Goal: Transaction & Acquisition: Purchase product/service

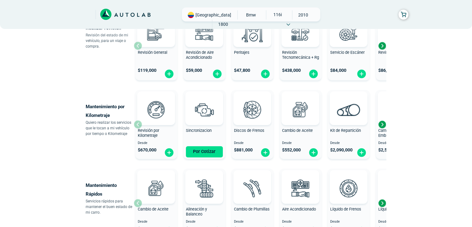
scroll to position [279, 0]
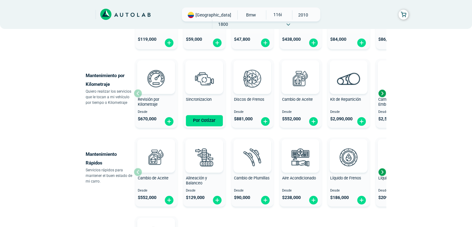
click at [382, 169] on div "Next slide" at bounding box center [381, 171] width 9 height 9
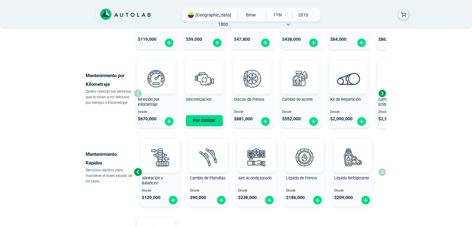
click at [382, 169] on div "Cambio de Aceite Desde $ 552,000 Alineación y Balanceo Desde $ 129,000 Cambio d…" at bounding box center [260, 172] width 252 height 74
click at [134, 172] on div "Previous slide" at bounding box center [137, 171] width 9 height 9
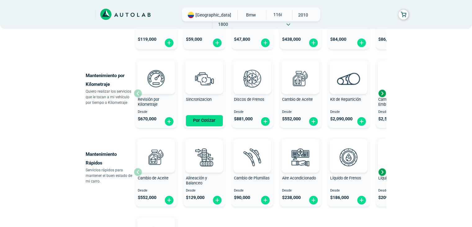
click at [134, 172] on div "Cambio de Aceite Desde $ 552,000 Alineación y Balanceo Desde $ 129,000 Cambio d…" at bounding box center [260, 172] width 252 height 74
click at [422, 98] on div "× ESTE SERVICIO YA ESTÁ INCLUÍDO Launch demo modal x" at bounding box center [236, 50] width 372 height 582
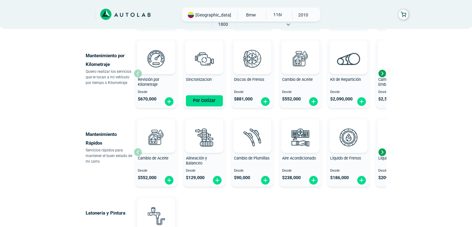
scroll to position [310, 0]
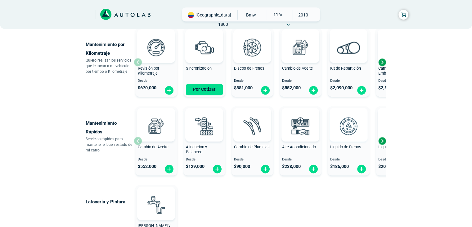
click at [342, 131] on img at bounding box center [348, 125] width 27 height 27
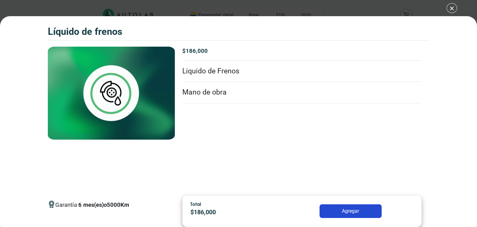
click at [444, 11] on div "Líquido de Frenos Líquido de Frenos Garantía 6 5000" at bounding box center [238, 113] width 477 height 227
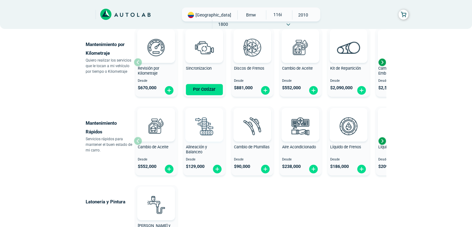
click at [204, 128] on img at bounding box center [204, 125] width 27 height 27
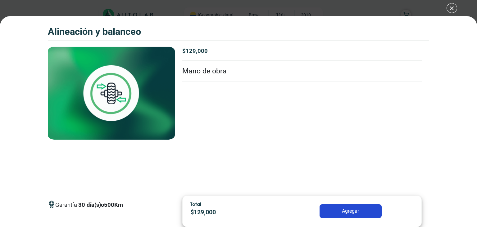
click at [450, 7] on div "Alineación y Balanceo Alineación y Balanceo Garantía 30" at bounding box center [238, 113] width 477 height 227
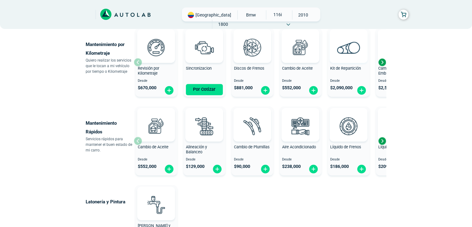
click at [346, 52] on img at bounding box center [348, 47] width 23 height 12
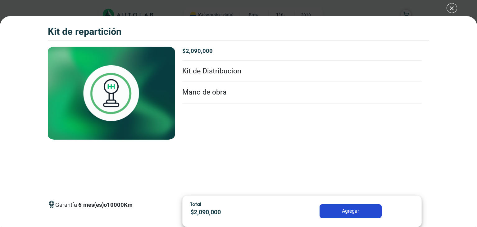
click at [205, 75] on li "Kit de Distribucion" at bounding box center [301, 71] width 239 height 21
click at [191, 92] on li "Mano de obra" at bounding box center [301, 92] width 239 height 21
click at [449, 10] on div "Kit de Repartición Kit de Repartición Garantía 6 Km" at bounding box center [238, 113] width 477 height 227
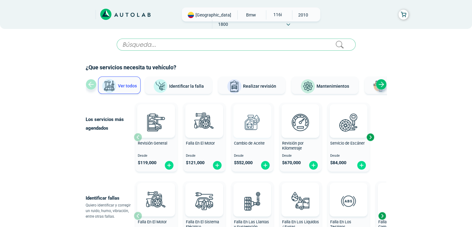
click at [255, 123] on img at bounding box center [252, 121] width 27 height 27
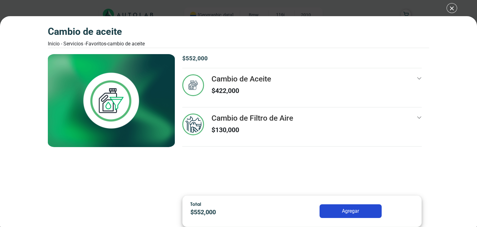
click at [454, 9] on div "Cambio de Aceite Inicio - Servicios - Favoritos - Cambio de Aceite Cambio de Ac…" at bounding box center [238, 113] width 477 height 227
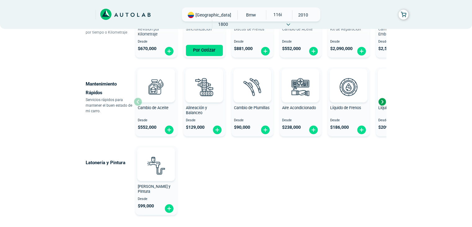
scroll to position [372, 0]
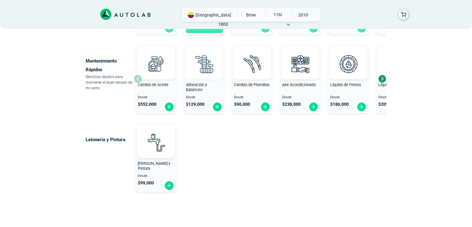
click at [206, 57] on img at bounding box center [204, 63] width 27 height 27
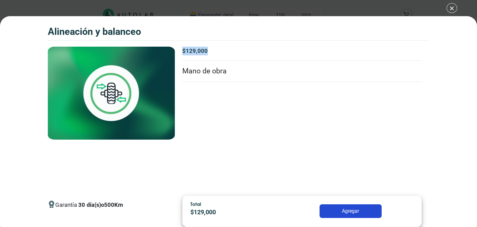
drag, startPoint x: 183, startPoint y: 52, endPoint x: 207, endPoint y: 51, distance: 24.5
click at [207, 51] on p "$ 129,000" at bounding box center [301, 51] width 239 height 9
click at [450, 7] on div "Alineación y Balanceo Alineación y Balanceo Garantía 30" at bounding box center [238, 113] width 477 height 227
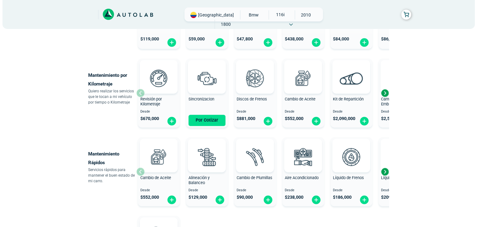
scroll to position [186, 0]
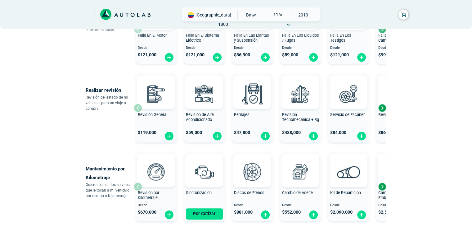
click at [240, 16] on span "BMW" at bounding box center [251, 14] width 22 height 9
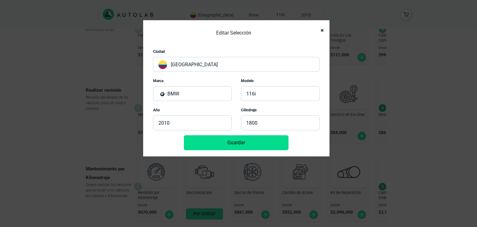
click at [187, 98] on p "BMW" at bounding box center [192, 93] width 79 height 15
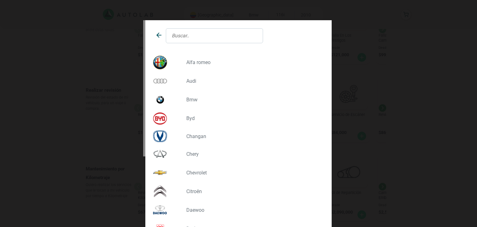
scroll to position [31, 0]
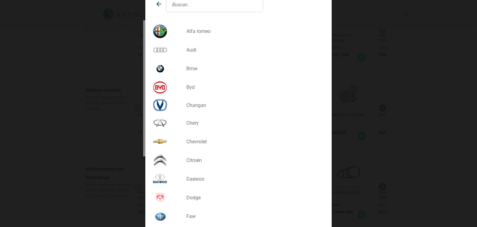
click at [193, 142] on p "CHEVROLET" at bounding box center [252, 141] width 133 height 6
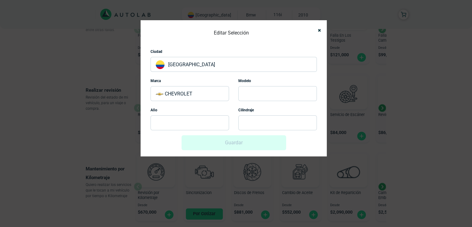
click at [251, 97] on p at bounding box center [277, 93] width 79 height 15
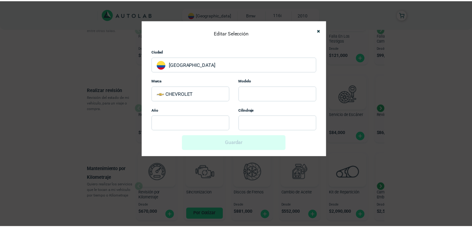
scroll to position [0, 0]
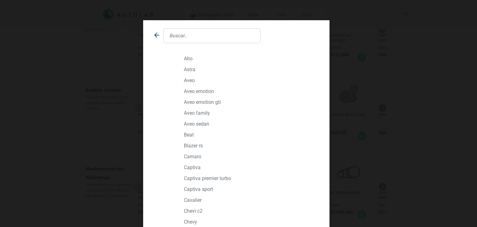
click at [196, 92] on p "AVEO EMOTION" at bounding box center [250, 91] width 133 height 6
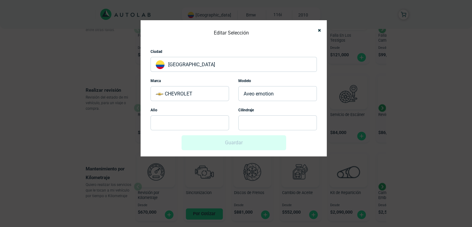
click at [175, 119] on p at bounding box center [189, 122] width 79 height 15
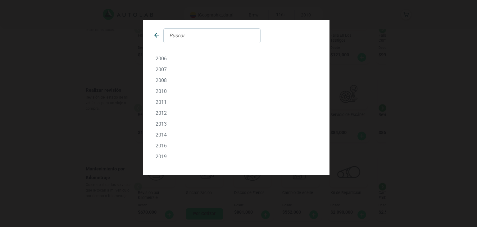
click at [154, 90] on div "2010" at bounding box center [236, 91] width 171 height 6
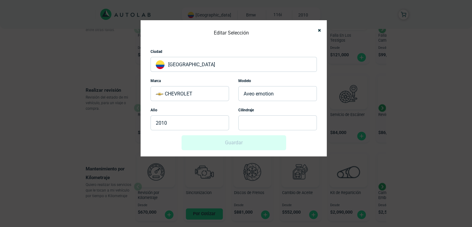
click at [258, 127] on p at bounding box center [277, 122] width 79 height 15
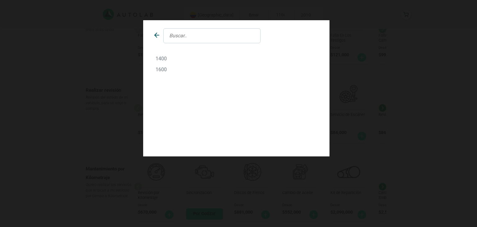
click at [163, 57] on p "1400" at bounding box center [235, 59] width 161 height 6
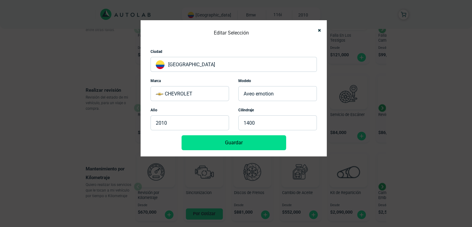
click at [236, 139] on button "Guardar" at bounding box center [234, 142] width 105 height 15
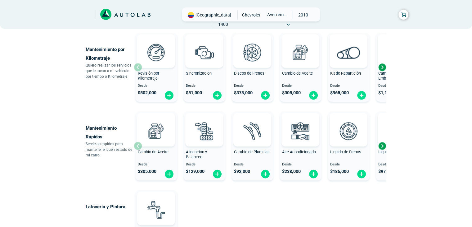
scroll to position [310, 0]
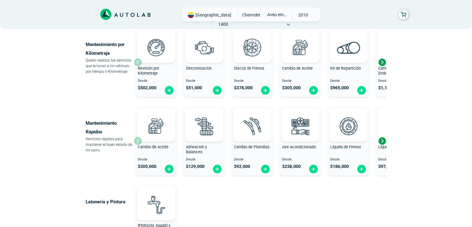
click at [191, 168] on span "$ 129,000" at bounding box center [195, 166] width 19 height 5
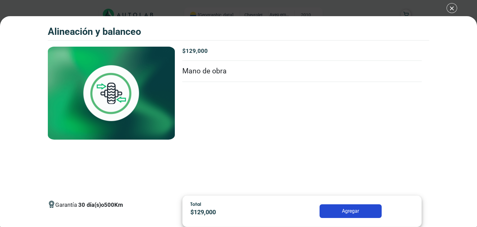
click at [228, 10] on div "Alineación y Balanceo Alineación y Balanceo Garantía 30" at bounding box center [238, 113] width 477 height 227
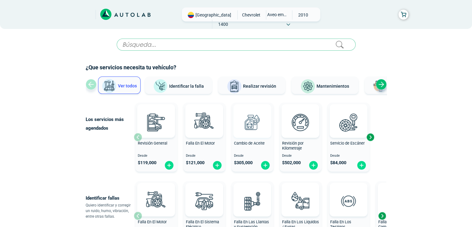
click at [251, 123] on img at bounding box center [252, 121] width 27 height 27
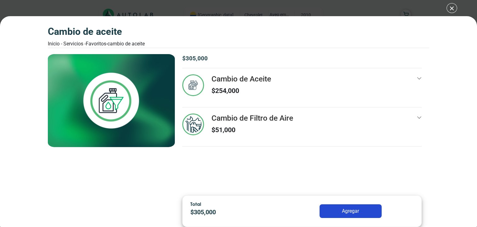
click at [412, 77] on div "Cambio de Aceite $ 254,000" at bounding box center [301, 90] width 239 height 33
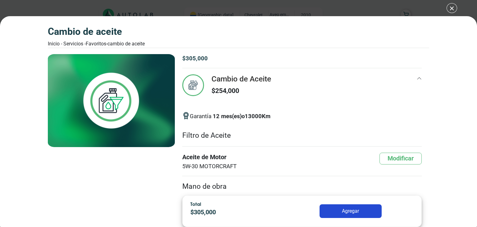
click at [196, 158] on font "Aceite de Motor" at bounding box center [209, 156] width 54 height 9
drag, startPoint x: 201, startPoint y: 129, endPoint x: 201, endPoint y: 136, distance: 6.2
click at [201, 132] on li "Filtro de Aceite" at bounding box center [301, 135] width 239 height 21
click at [201, 136] on li "Filtro de Aceite" at bounding box center [301, 135] width 239 height 21
click at [396, 158] on button "Modificar" at bounding box center [400, 158] width 42 height 12
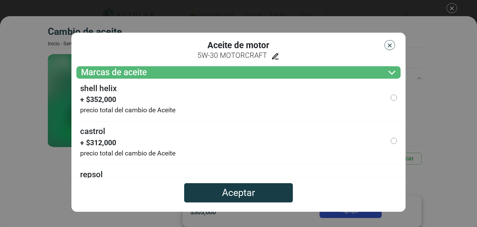
click at [388, 47] on img "button" at bounding box center [389, 45] width 6 height 6
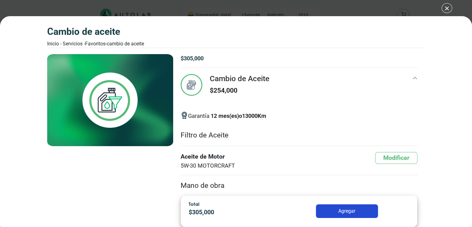
click at [444, 11] on div "Cambio de Aceite Inicio - Servicios - Favoritos - Cambio de Aceite Cambio de Ac…" at bounding box center [236, 113] width 472 height 227
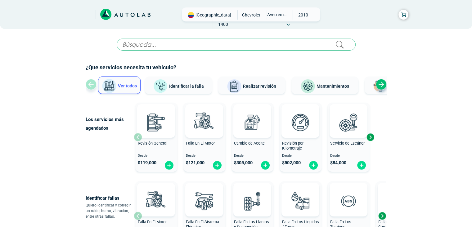
click at [240, 12] on span "CHEVROLET" at bounding box center [251, 14] width 22 height 9
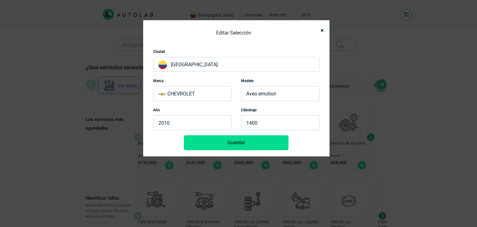
click at [184, 100] on p "CHEVROLET" at bounding box center [192, 93] width 79 height 15
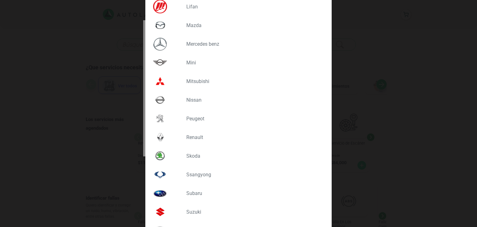
scroll to position [477, 0]
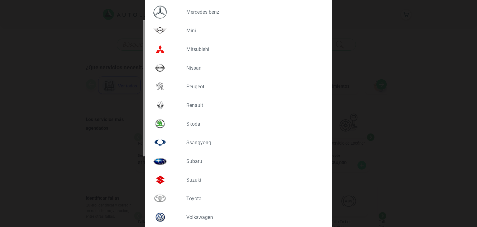
click at [191, 159] on p "SUBARU" at bounding box center [252, 161] width 133 height 6
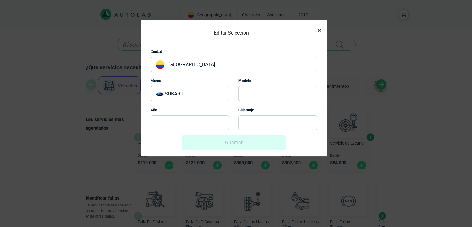
click at [257, 92] on p at bounding box center [277, 93] width 79 height 15
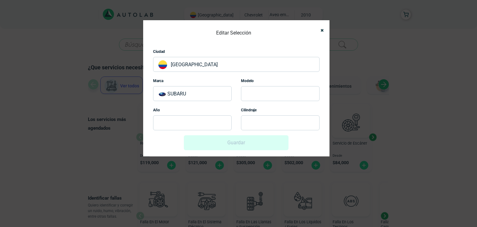
scroll to position [0, 0]
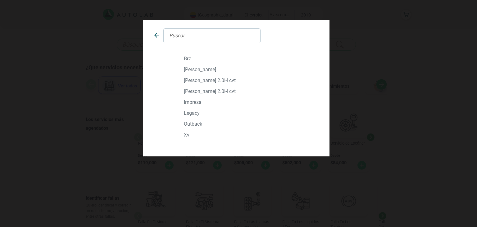
click at [194, 69] on p "[PERSON_NAME]" at bounding box center [250, 69] width 133 height 6
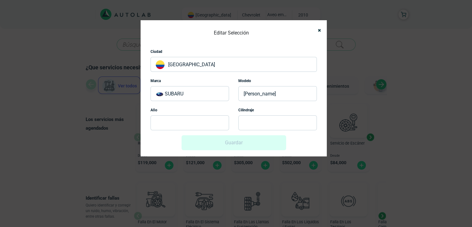
click at [197, 124] on p at bounding box center [189, 122] width 79 height 15
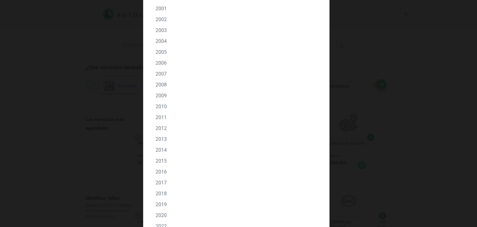
scroll to position [78, 0]
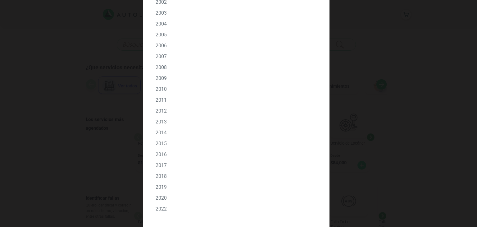
click at [159, 175] on p "2018" at bounding box center [235, 176] width 161 height 6
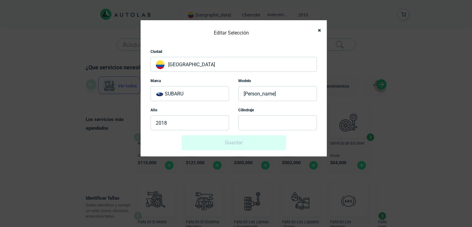
click at [252, 124] on p at bounding box center [277, 122] width 79 height 15
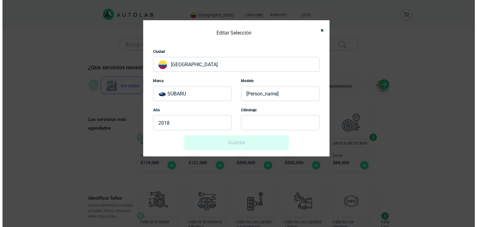
scroll to position [0, 0]
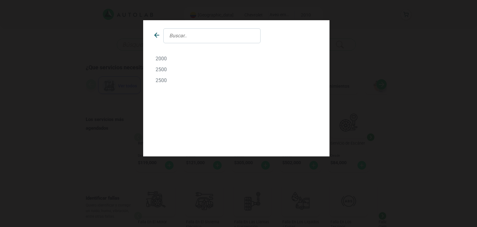
click at [158, 70] on p "2500" at bounding box center [235, 69] width 161 height 6
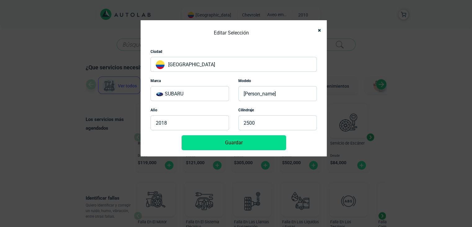
click at [245, 146] on button "Guardar" at bounding box center [234, 142] width 105 height 15
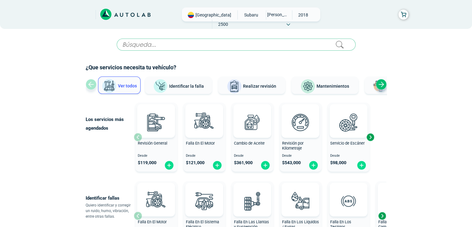
click at [248, 151] on div "Cambio de Aceite" at bounding box center [252, 147] width 42 height 12
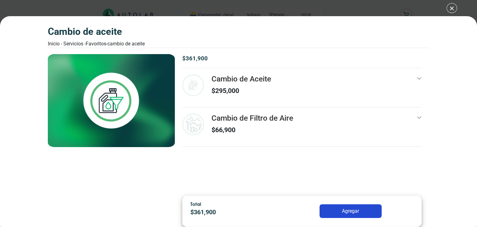
click at [419, 78] on icon at bounding box center [418, 78] width 5 height 5
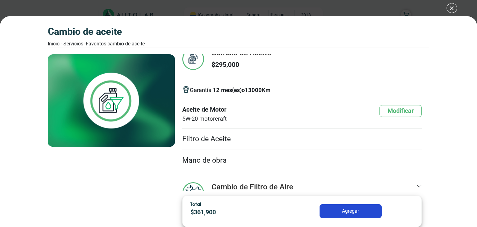
scroll to position [19, 0]
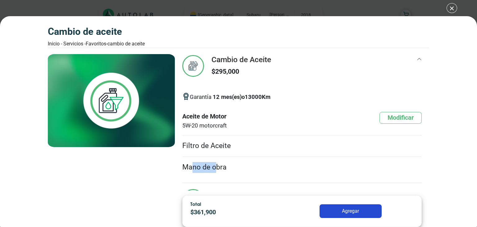
drag, startPoint x: 191, startPoint y: 164, endPoint x: 214, endPoint y: 164, distance: 23.0
click at [214, 164] on li "Mano de obra" at bounding box center [301, 167] width 239 height 21
click at [261, 183] on div "Cambio de Filtro de Aire $ 66,900 6" at bounding box center [301, 202] width 239 height 39
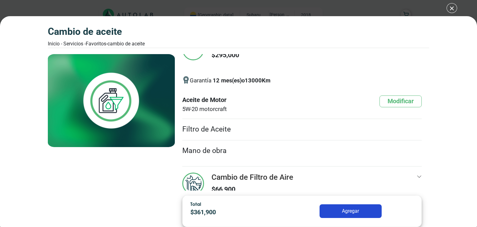
scroll to position [50, 0]
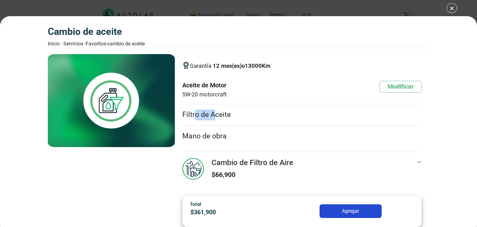
drag, startPoint x: 194, startPoint y: 114, endPoint x: 216, endPoint y: 118, distance: 22.5
click at [216, 118] on li "Filtro de Aceite" at bounding box center [301, 114] width 239 height 21
click at [416, 162] on icon at bounding box center [418, 161] width 5 height 5
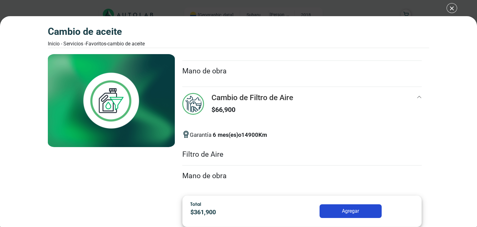
scroll to position [115, 0]
drag, startPoint x: 189, startPoint y: 152, endPoint x: 215, endPoint y: 156, distance: 26.3
click at [215, 154] on li "Filtro de Aire" at bounding box center [301, 154] width 239 height 21
drag, startPoint x: 188, startPoint y: 170, endPoint x: 218, endPoint y: 174, distance: 31.0
click at [218, 174] on li "Mano de obra" at bounding box center [301, 175] width 239 height 21
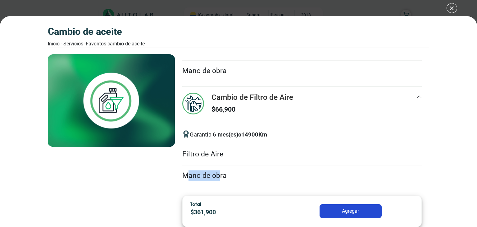
click at [218, 174] on li "Mano de obra" at bounding box center [301, 175] width 239 height 21
click at [411, 92] on div "Cambio de Filtro de Aire $ 66,900" at bounding box center [301, 108] width 239 height 33
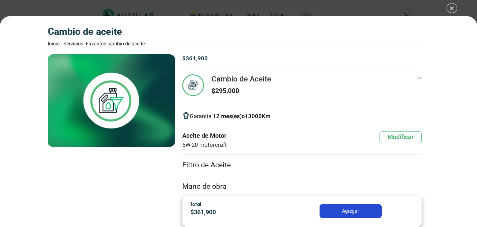
scroll to position [50, 0]
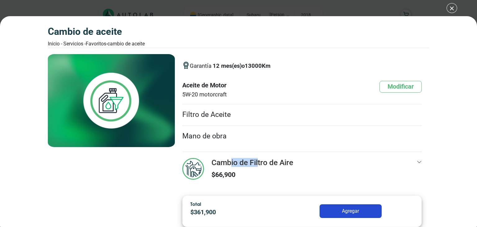
drag, startPoint x: 231, startPoint y: 162, endPoint x: 258, endPoint y: 163, distance: 26.7
click at [258, 163] on h3 "Cambio de Filtro de Aire" at bounding box center [252, 162] width 82 height 9
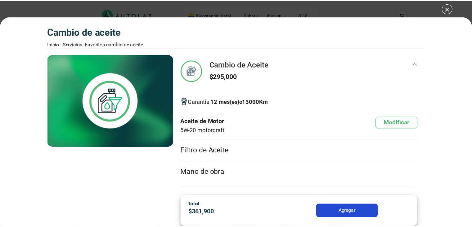
scroll to position [14, 0]
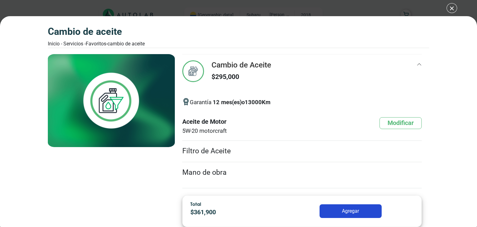
click at [455, 8] on div "Cambio de Aceite Inicio - Servicios - Favoritos - Cambio de Aceite Cambio de Ac…" at bounding box center [238, 113] width 477 height 227
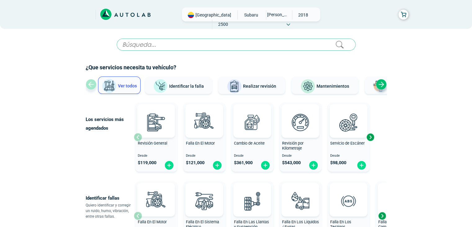
click at [381, 83] on div "Next slide" at bounding box center [381, 84] width 11 height 11
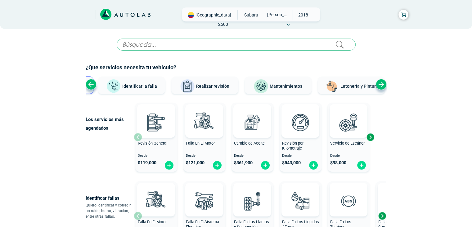
click at [381, 83] on div "Next slide" at bounding box center [381, 84] width 11 height 11
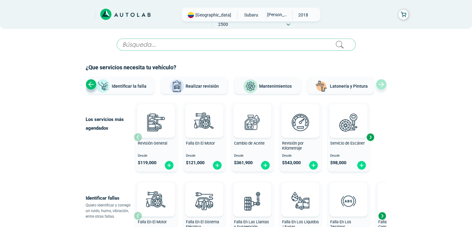
click at [367, 84] on button "Latonería y Pintura" at bounding box center [340, 84] width 67 height 17
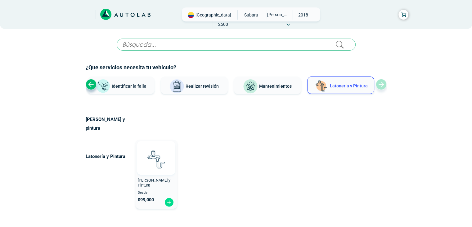
click at [163, 153] on img at bounding box center [155, 158] width 27 height 27
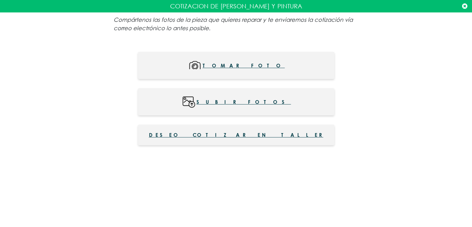
click at [464, 8] on icon at bounding box center [464, 6] width 5 height 6
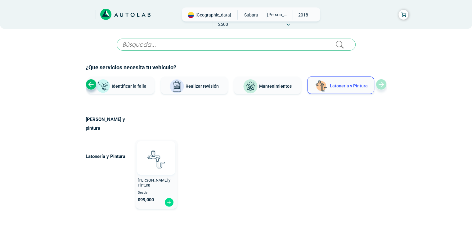
click at [159, 154] on img at bounding box center [155, 158] width 27 height 27
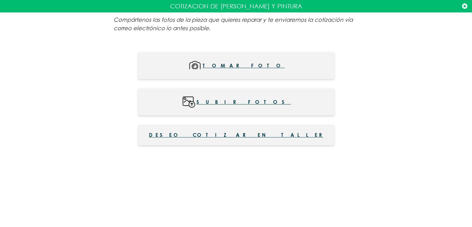
click at [243, 101] on span "Subir fotos" at bounding box center [243, 102] width 95 height 14
click at [465, 6] on icon at bounding box center [464, 6] width 5 height 6
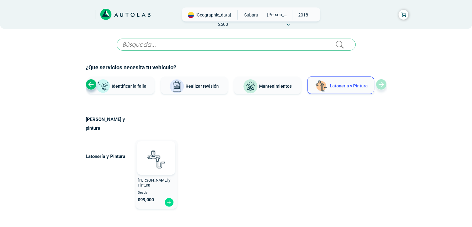
click at [317, 159] on div "Latonería y Pintura Latoneria y Pintura Desde $ 99,000" at bounding box center [212, 174] width 252 height 74
click at [311, 160] on div "Latonería y Pintura Latoneria y Pintura Desde $ 99,000" at bounding box center [212, 174] width 252 height 74
click at [168, 197] on img at bounding box center [169, 202] width 10 height 10
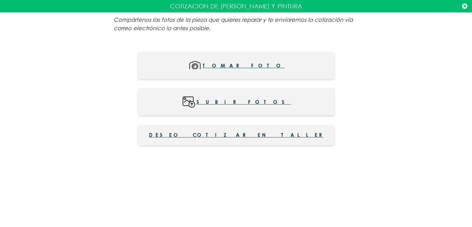
click at [465, 4] on icon at bounding box center [464, 6] width 5 height 6
